Goal: Check status: Check status

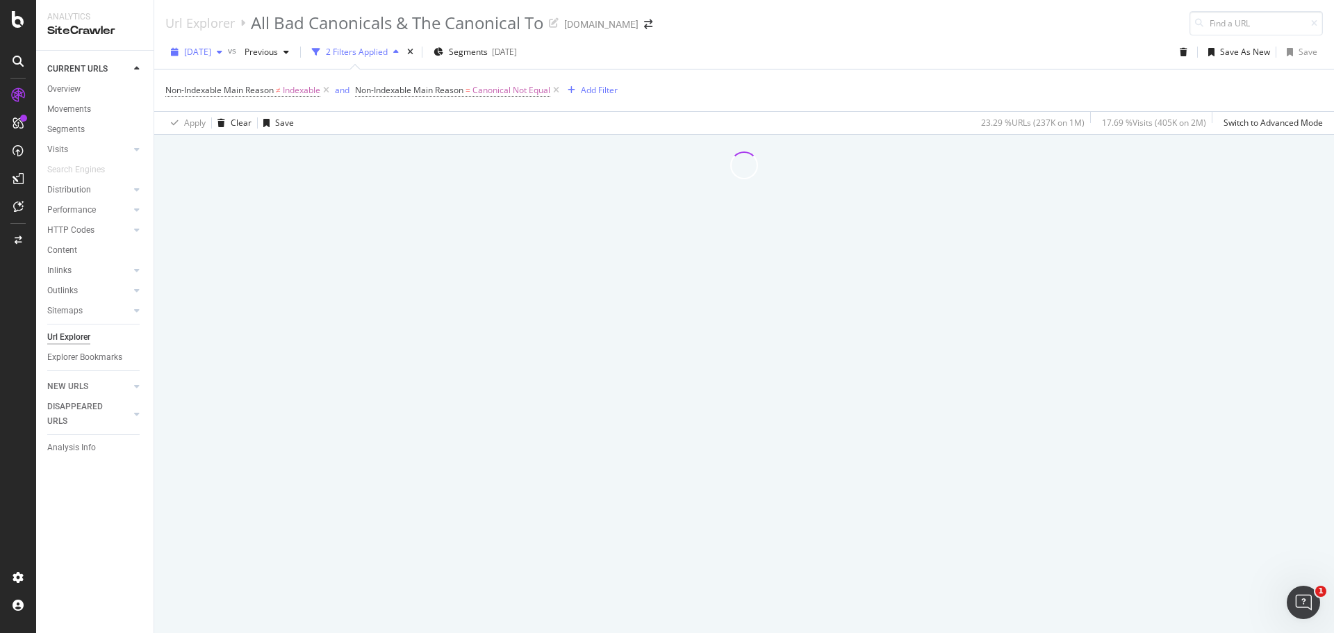
click at [211, 51] on span "[DATE]" at bounding box center [197, 52] width 27 height 12
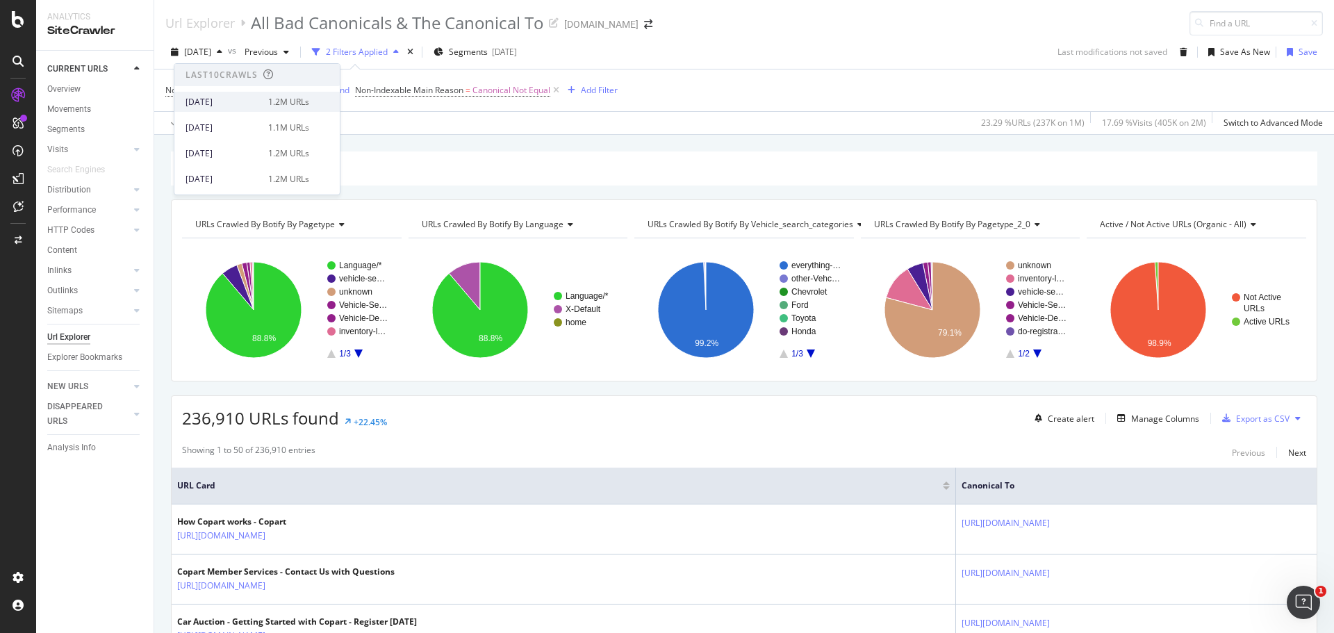
click at [268, 100] on div "1.2M URLs" at bounding box center [288, 102] width 41 height 13
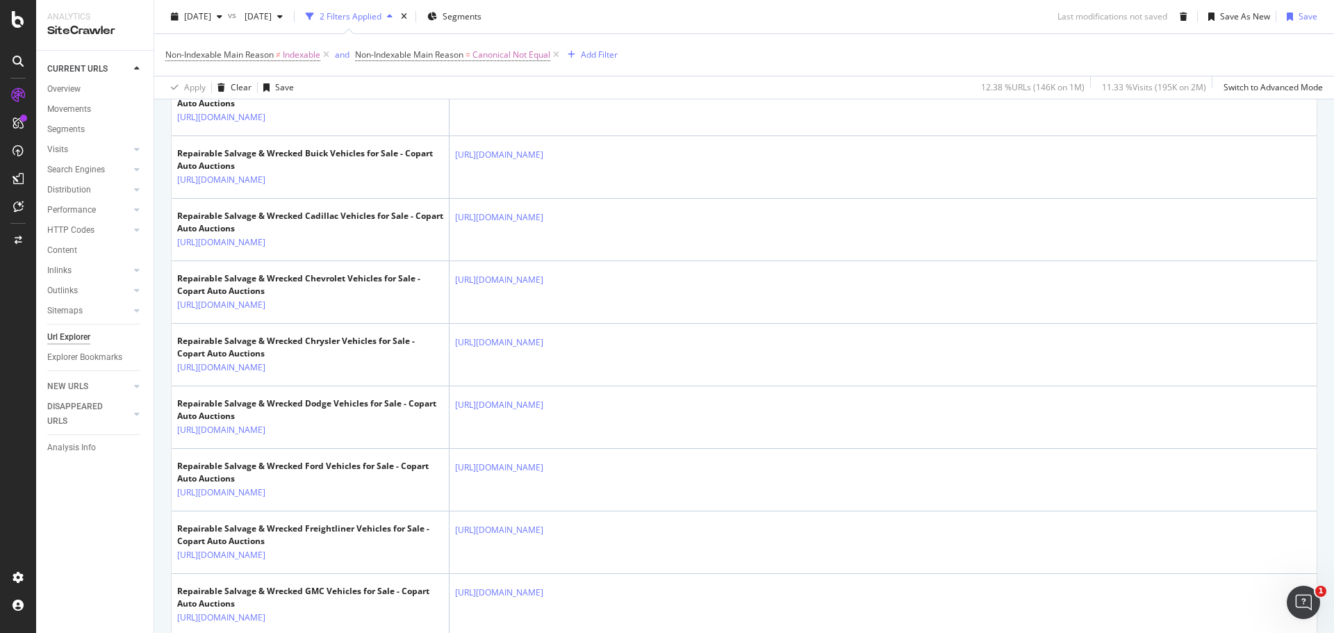
scroll to position [69, 0]
